Goal: Task Accomplishment & Management: Complete application form

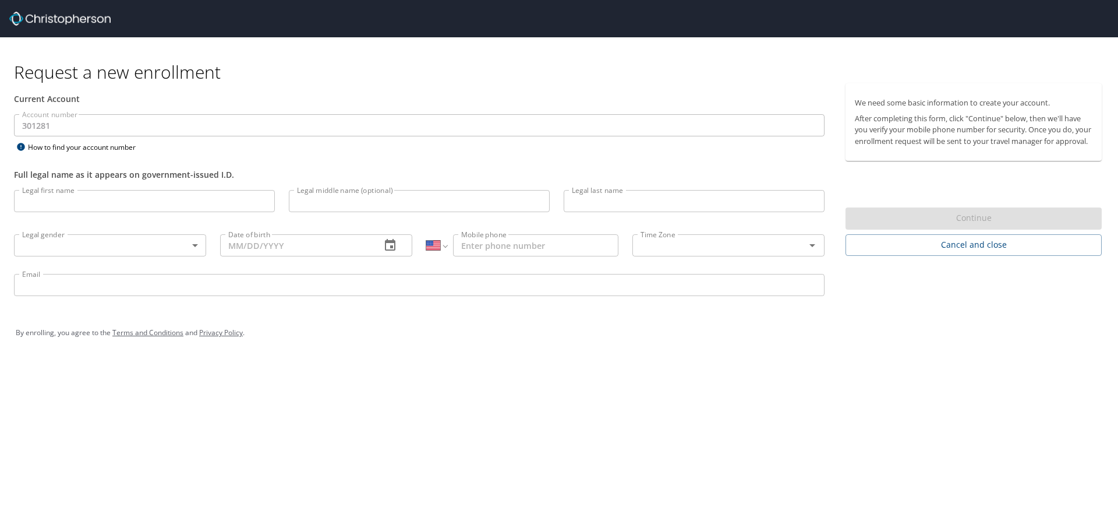
select select "US"
click at [56, 201] on input "Legal first name" at bounding box center [144, 201] width 261 height 22
type input "[PERSON_NAME]"
click at [197, 245] on body "Request a new enrollment Current Account Account number 301281 Account number H…" at bounding box center [559, 265] width 1118 height 531
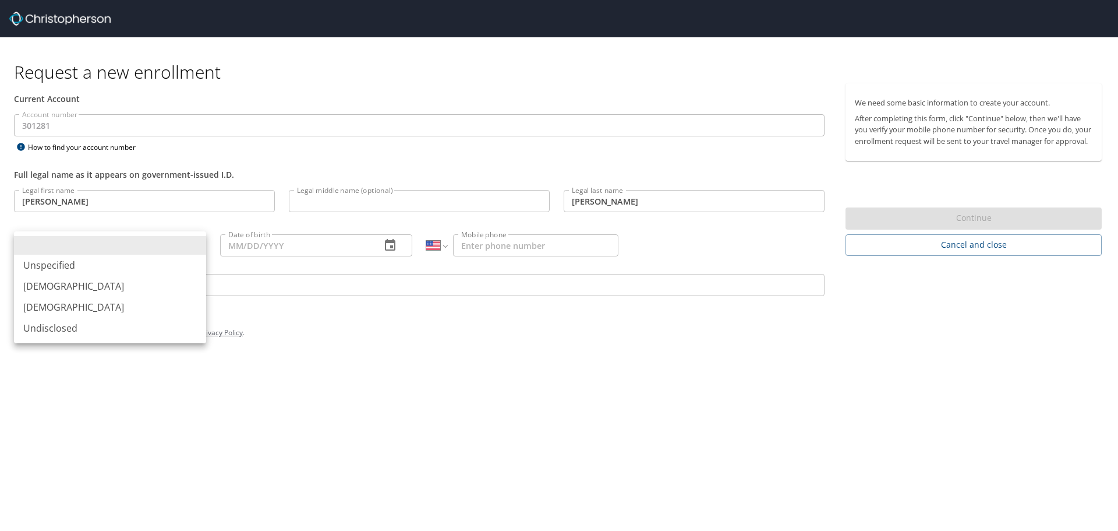
click at [61, 288] on li "[DEMOGRAPHIC_DATA]" at bounding box center [110, 285] width 192 height 21
type input "[DEMOGRAPHIC_DATA]"
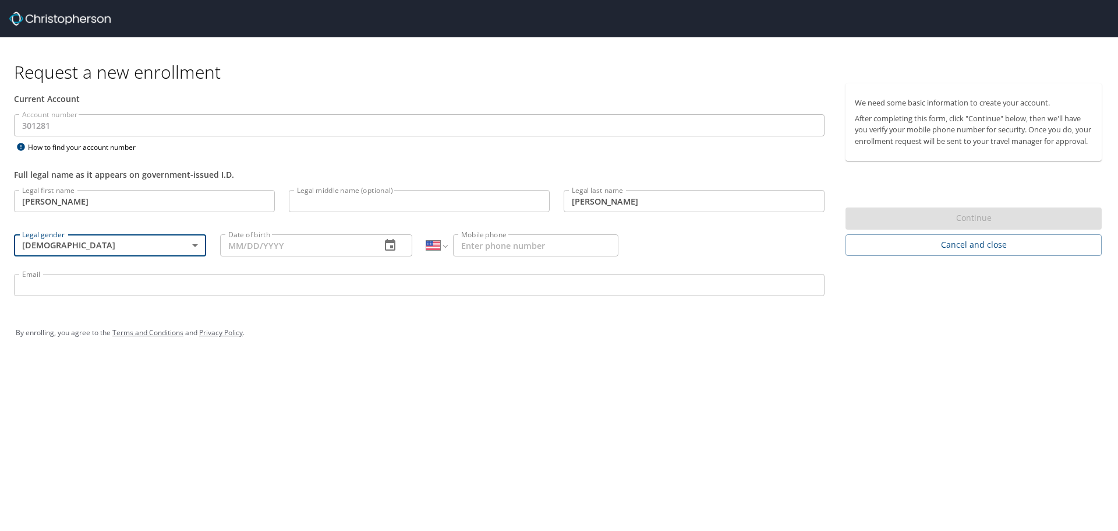
click at [281, 246] on input "Date of birth" at bounding box center [295, 245] width 151 height 22
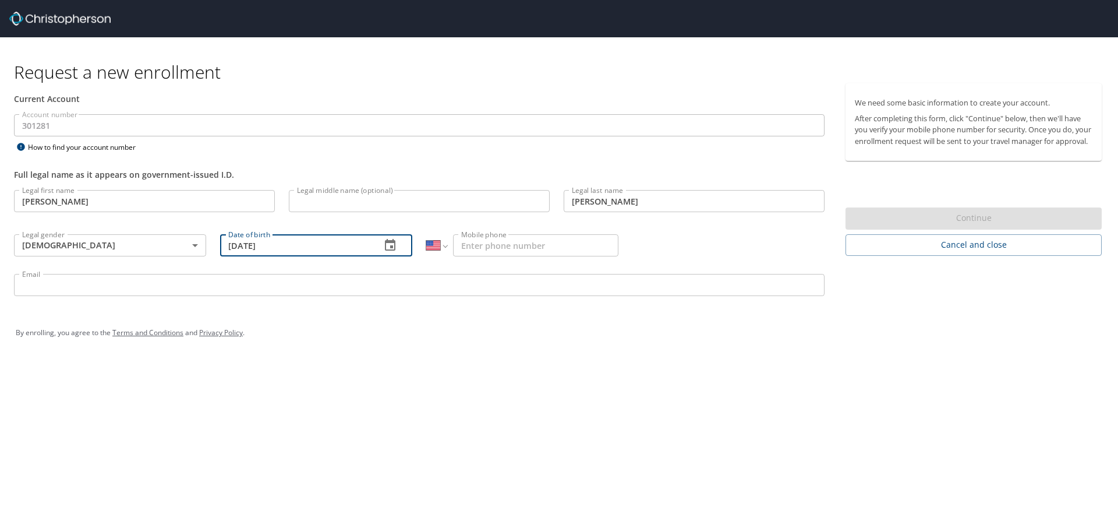
type input "[DATE]"
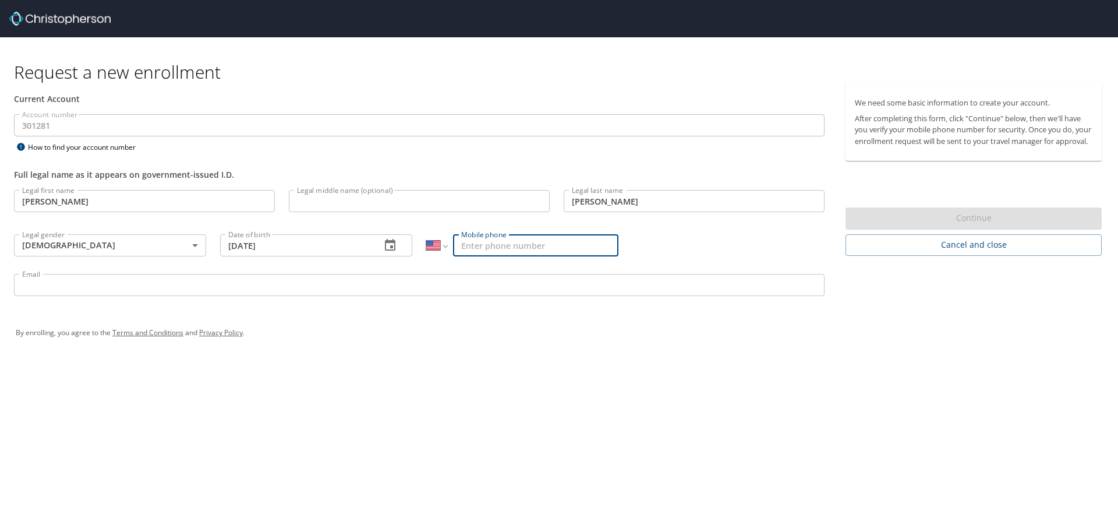
click at [540, 245] on input "Mobile phone" at bounding box center [535, 245] width 165 height 22
type input "[PHONE_NUMBER]"
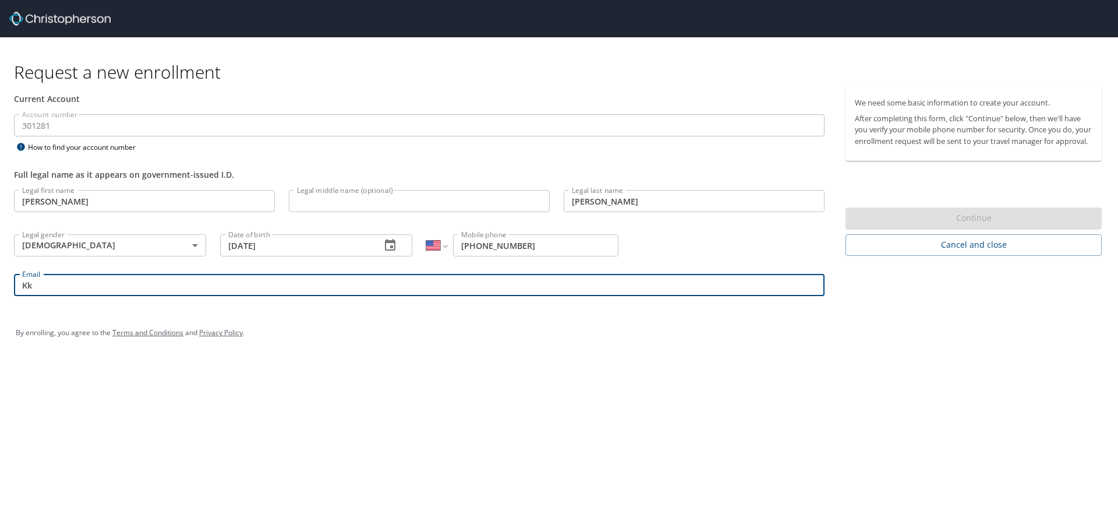
type input "K"
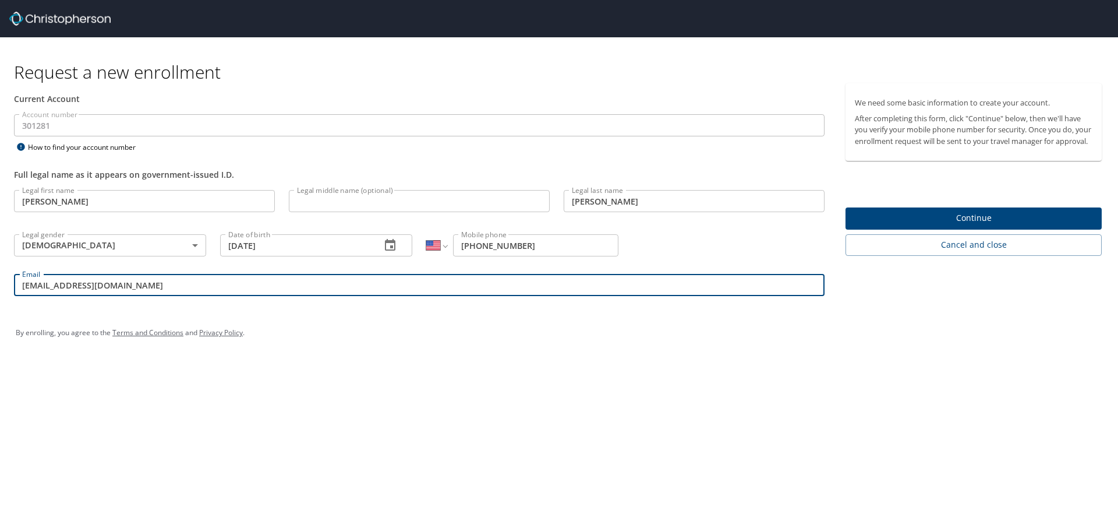
type input "[EMAIL_ADDRESS][DOMAIN_NAME]"
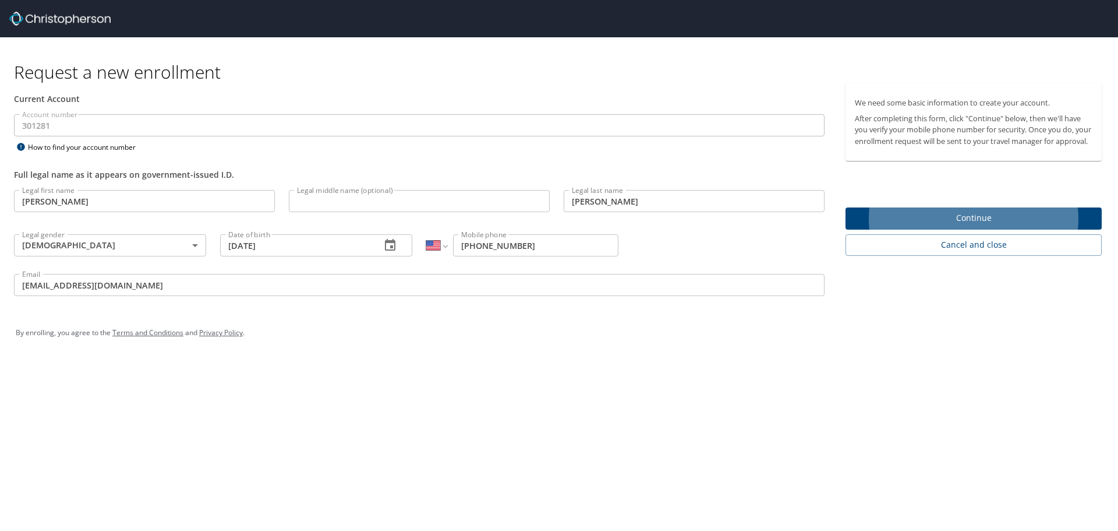
click at [971, 225] on span "Continue" at bounding box center [974, 218] width 238 height 15
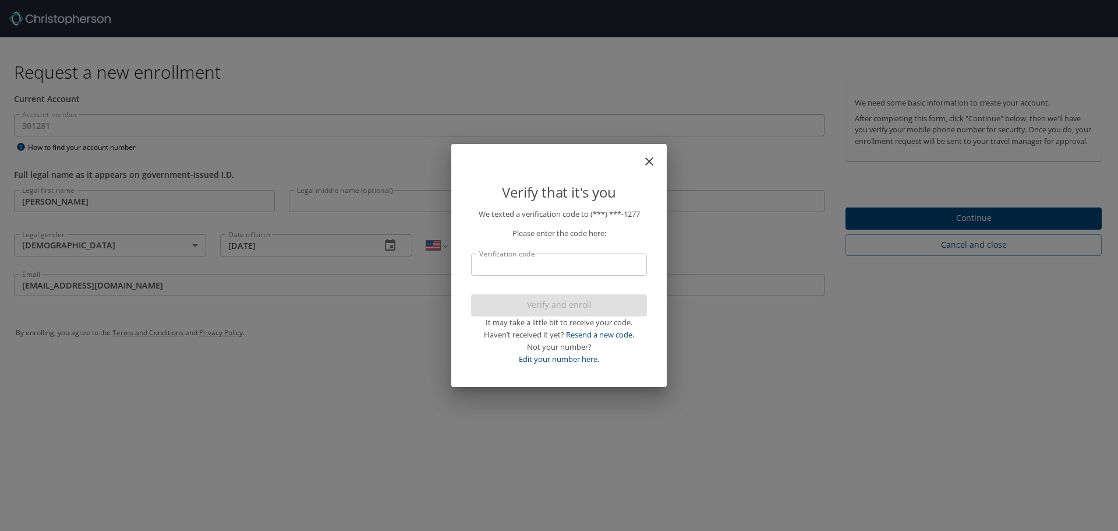
click at [613, 266] on input "Verification code" at bounding box center [559, 264] width 176 height 22
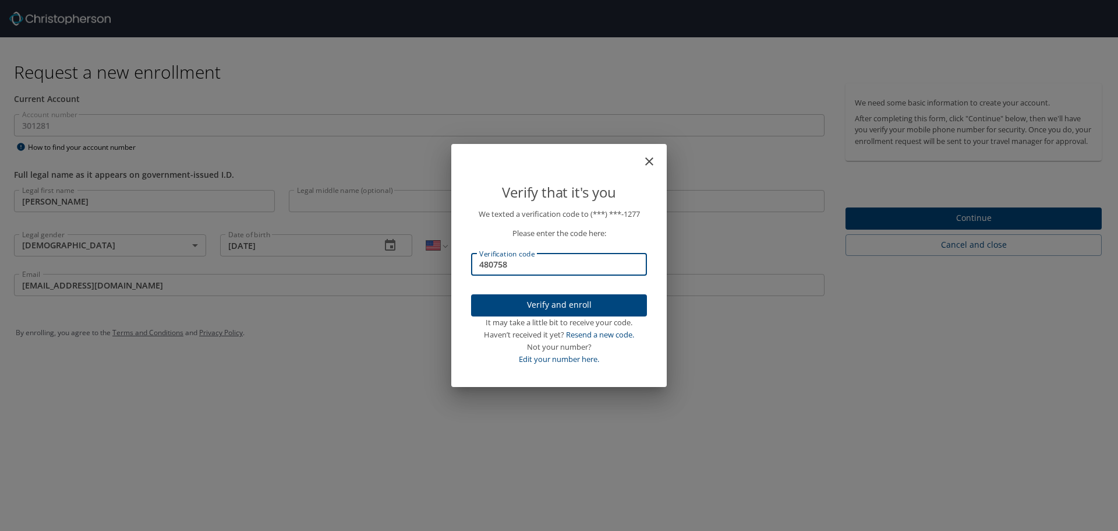
click at [483, 265] on input "480758" at bounding box center [559, 264] width 176 height 22
type input "580758"
click at [561, 305] on span "Verify and enroll" at bounding box center [558, 305] width 157 height 15
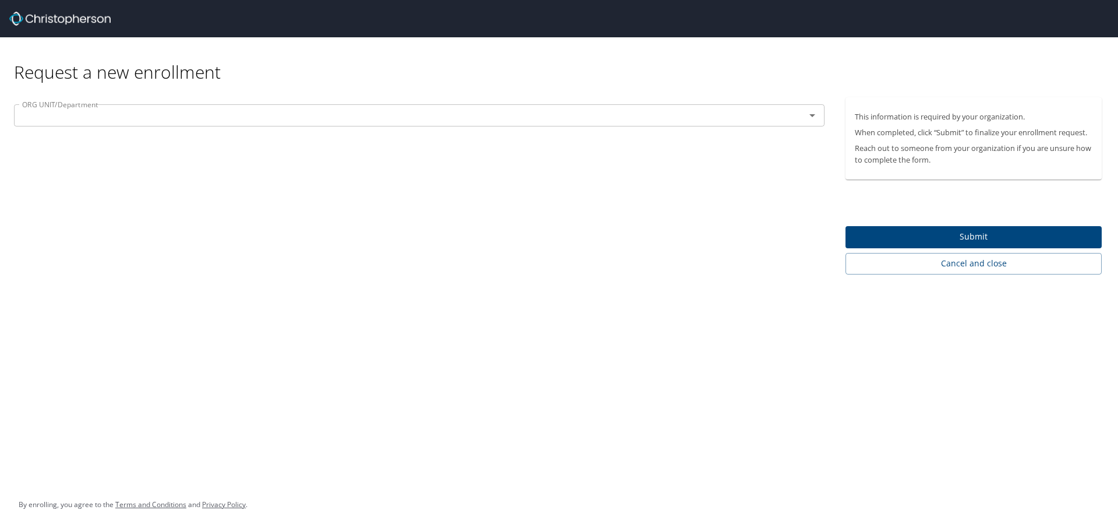
click at [93, 115] on input "text" at bounding box center [401, 115] width 769 height 15
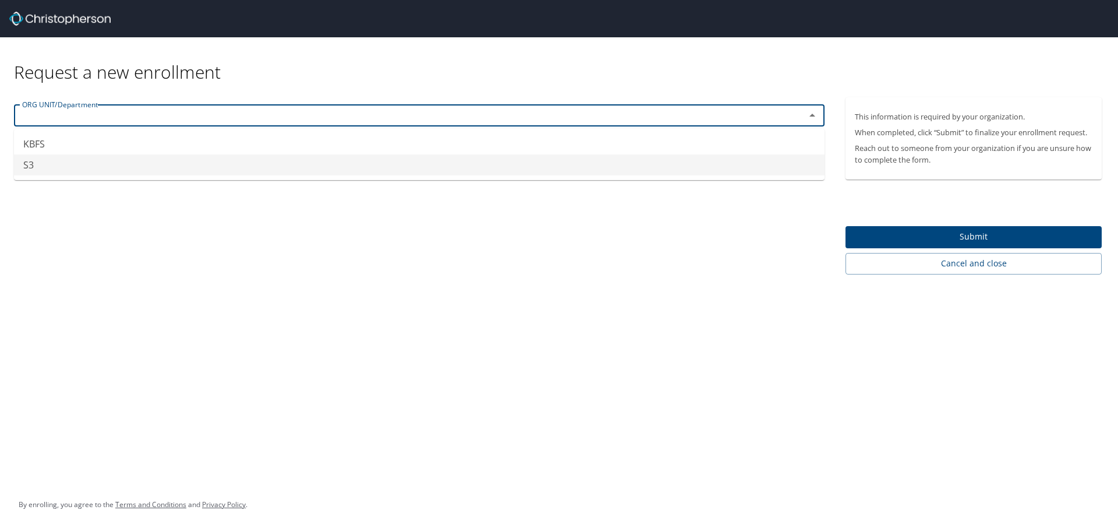
click at [31, 167] on li "S3" at bounding box center [419, 164] width 811 height 21
type input "S3"
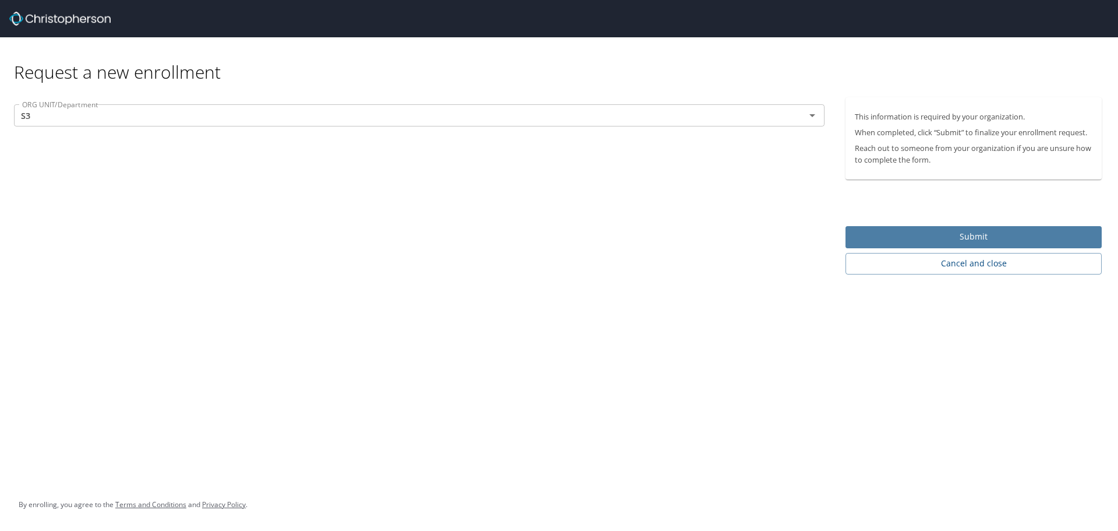
click at [978, 237] on span "Submit" at bounding box center [974, 236] width 238 height 15
